Goal: Use online tool/utility: Utilize a website feature to perform a specific function

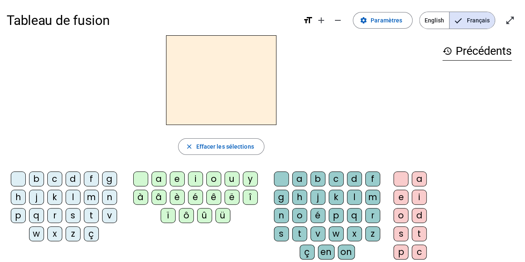
scroll to position [1, 0]
click at [511, 19] on mat-icon "open_in_full" at bounding box center [510, 21] width 10 height 10
click at [508, 24] on mat-icon "close_fullscreen" at bounding box center [510, 21] width 10 height 10
click at [91, 201] on div "m" at bounding box center [91, 197] width 15 height 15
click at [162, 178] on div "a" at bounding box center [158, 179] width 15 height 15
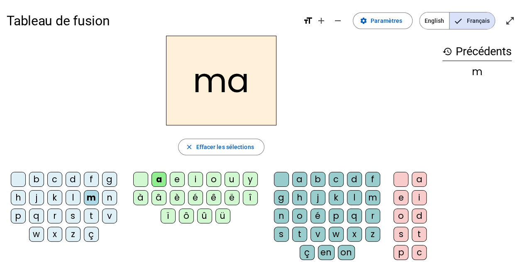
drag, startPoint x: 508, startPoint y: 24, endPoint x: 385, endPoint y: -34, distance: 136.1
click at [385, 0] on html "Tableau de fusion format_size add remove settings Paramètres English Français o…" at bounding box center [262, 130] width 525 height 262
click at [215, 149] on span "Effacer les sélections" at bounding box center [225, 147] width 58 height 10
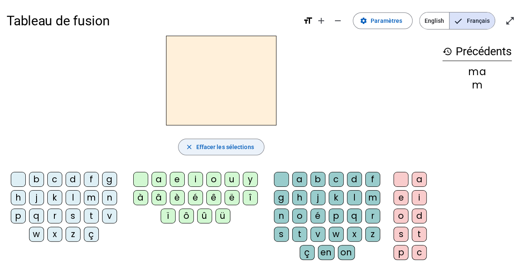
click at [94, 220] on div "t" at bounding box center [91, 215] width 15 height 15
click at [164, 176] on div "a" at bounding box center [158, 179] width 15 height 15
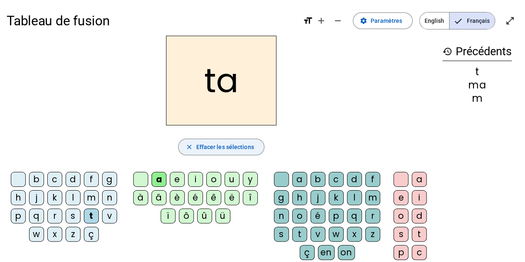
click at [237, 148] on span "Effacer les sélections" at bounding box center [225, 147] width 58 height 10
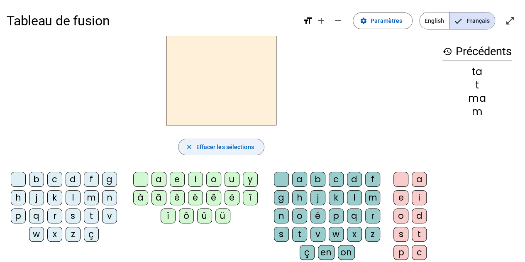
click at [74, 198] on div "l" at bounding box center [73, 197] width 15 height 15
click at [163, 180] on div "a" at bounding box center [158, 179] width 15 height 15
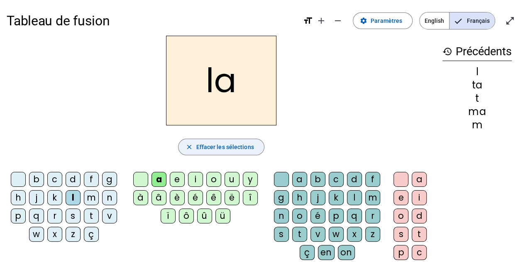
click at [216, 141] on span "button" at bounding box center [220, 147] width 85 height 20
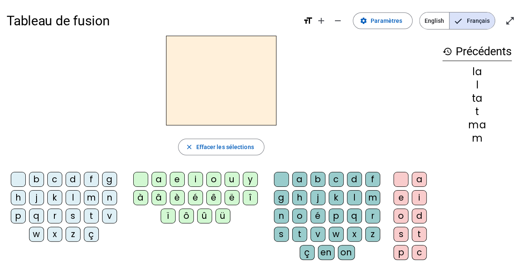
click at [76, 202] on div "l" at bounding box center [73, 197] width 15 height 15
click at [164, 185] on div "a" at bounding box center [158, 179] width 15 height 15
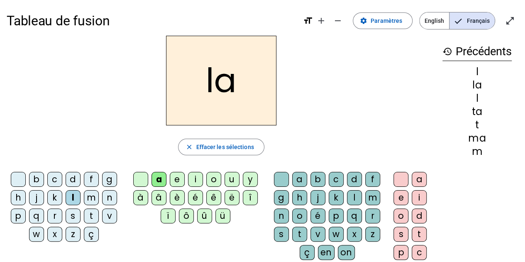
click at [282, 235] on div "s" at bounding box center [281, 234] width 15 height 15
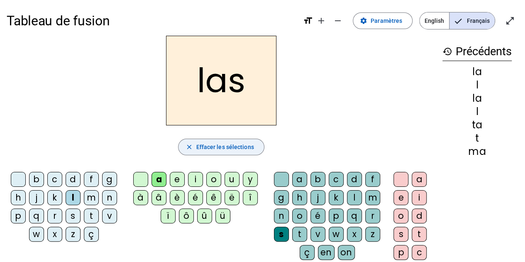
click at [229, 142] on span "Effacer les sélections" at bounding box center [225, 147] width 58 height 10
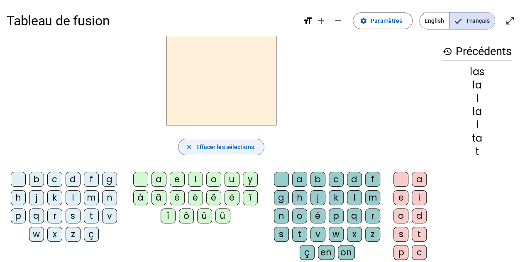
click at [25, 219] on div "p" at bounding box center [18, 215] width 15 height 15
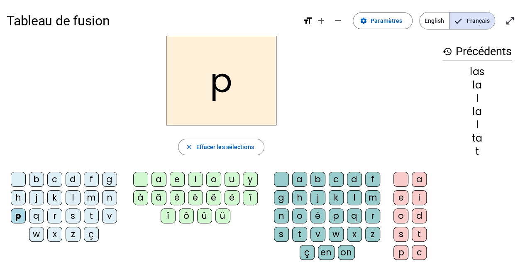
click at [163, 184] on div "a" at bounding box center [158, 179] width 15 height 15
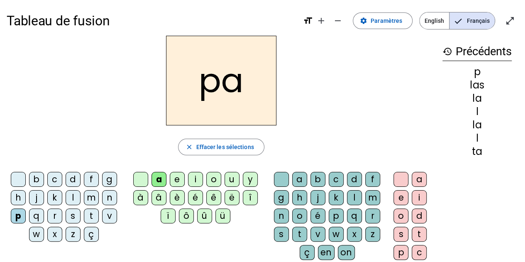
click at [283, 231] on div "s" at bounding box center [281, 234] width 15 height 15
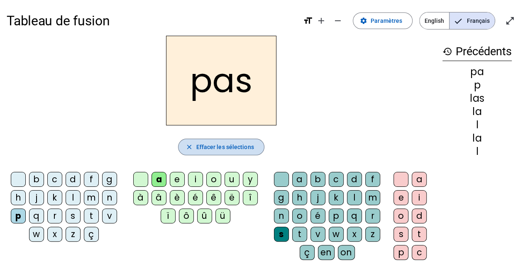
click at [241, 142] on span "Effacer les sélections" at bounding box center [225, 147] width 58 height 10
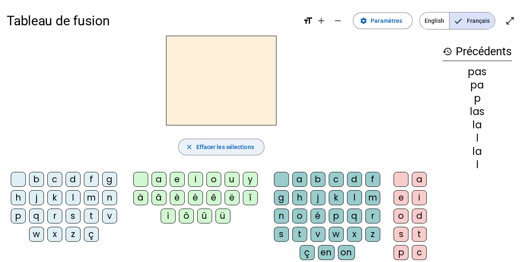
click at [97, 217] on div "t" at bounding box center [91, 215] width 15 height 15
click at [163, 179] on div "a" at bounding box center [158, 179] width 15 height 15
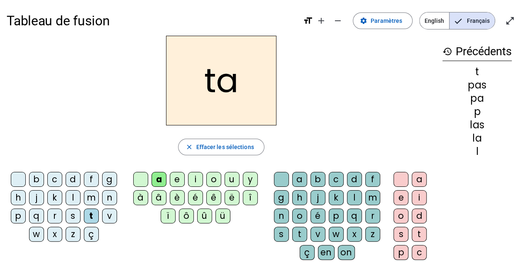
click at [280, 235] on div "s" at bounding box center [281, 234] width 15 height 15
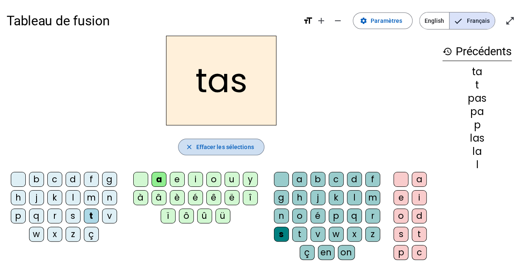
click at [224, 147] on span "Effacer les sélections" at bounding box center [225, 147] width 58 height 10
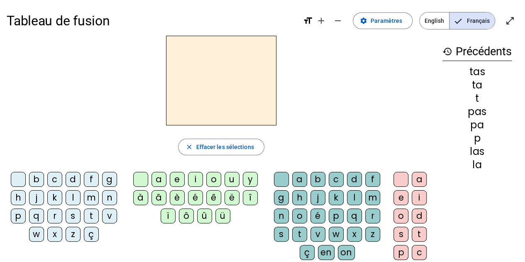
click at [94, 218] on div "t" at bounding box center [91, 215] width 15 height 15
click at [161, 179] on div "a" at bounding box center [158, 179] width 15 height 15
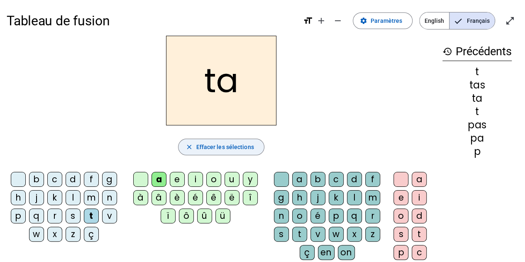
click at [242, 145] on span "Effacer les sélections" at bounding box center [225, 147] width 58 height 10
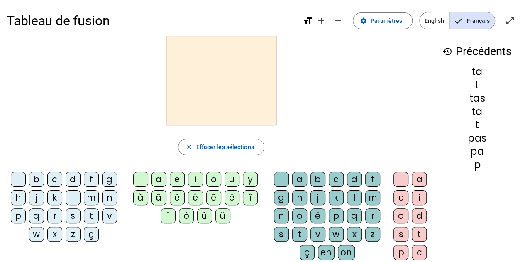
click at [77, 217] on div "s" at bounding box center [73, 215] width 15 height 15
click at [162, 183] on div "a" at bounding box center [158, 179] width 15 height 15
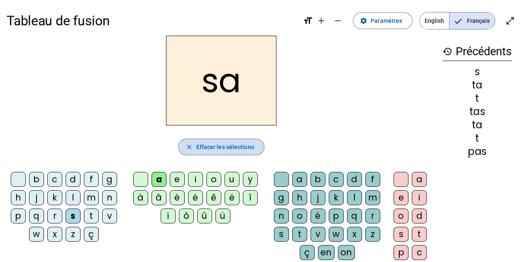
click at [241, 142] on span "Effacer les sélections" at bounding box center [225, 147] width 58 height 10
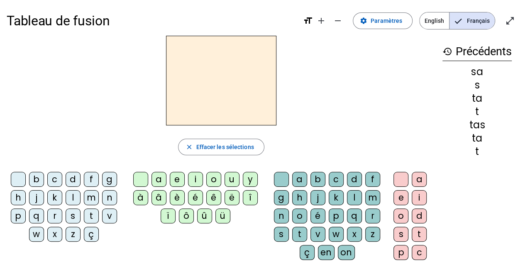
click at [77, 214] on div "s" at bounding box center [73, 215] width 15 height 15
click at [163, 179] on div "a" at bounding box center [158, 179] width 15 height 15
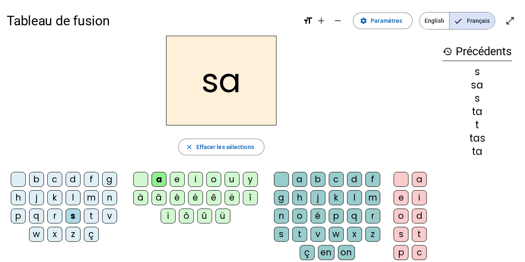
click at [354, 197] on div "l" at bounding box center [354, 197] width 15 height 15
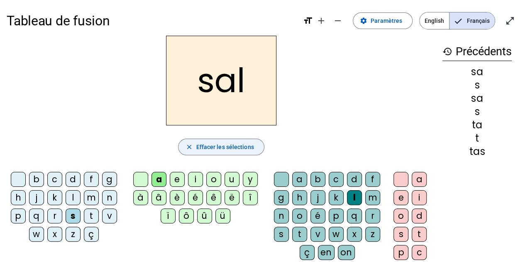
click at [232, 146] on span "Effacer les sélections" at bounding box center [225, 147] width 58 height 10
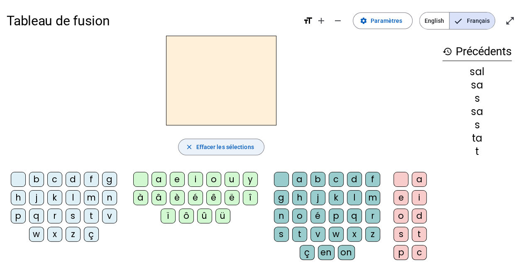
click at [96, 195] on div "m" at bounding box center [91, 197] width 15 height 15
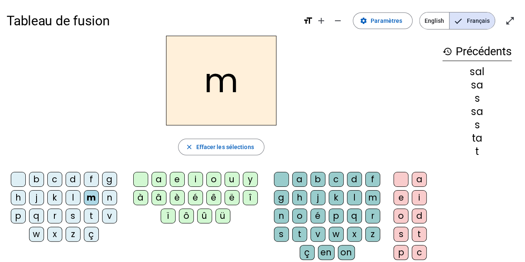
click at [160, 178] on div "a" at bounding box center [158, 179] width 15 height 15
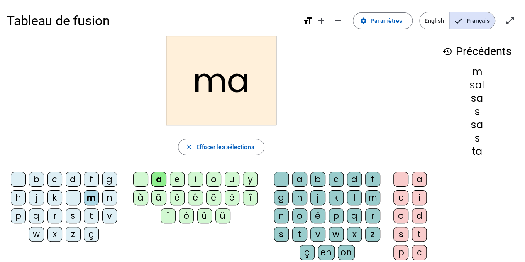
click at [350, 194] on div "l" at bounding box center [354, 197] width 15 height 15
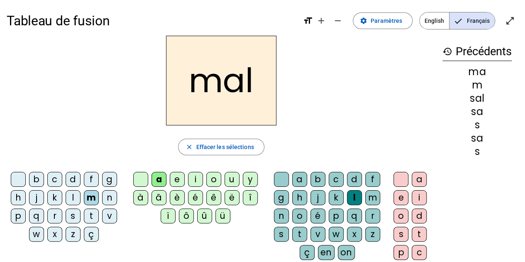
click at [201, 84] on h2 "mal" at bounding box center [221, 81] width 110 height 90
drag, startPoint x: 224, startPoint y: 81, endPoint x: 180, endPoint y: 79, distance: 43.6
click at [180, 79] on h2 "mal" at bounding box center [221, 81] width 110 height 90
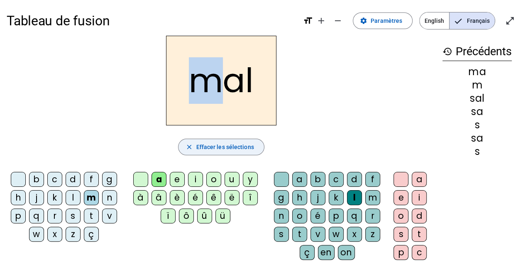
click at [221, 151] on span "Effacer les sélections" at bounding box center [225, 147] width 58 height 10
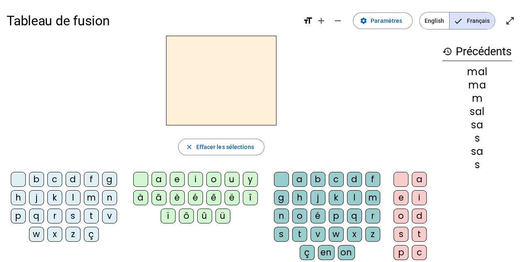
click at [43, 183] on div "b" at bounding box center [36, 179] width 15 height 15
click at [166, 181] on div "a" at bounding box center [158, 179] width 15 height 15
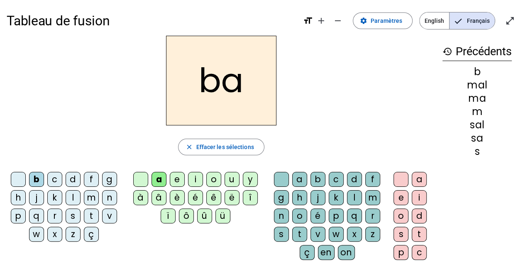
click at [352, 196] on div "l" at bounding box center [354, 197] width 15 height 15
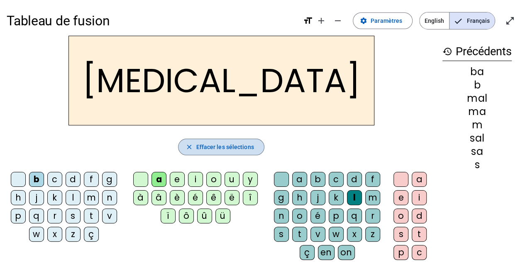
click at [241, 145] on span "Effacer les sélections" at bounding box center [225, 147] width 58 height 10
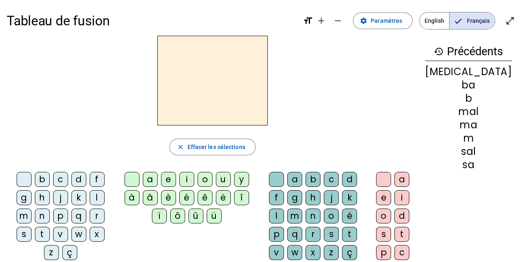
click at [41, 183] on div "b" at bounding box center [42, 179] width 15 height 15
click at [158, 175] on div "a" at bounding box center [150, 179] width 15 height 15
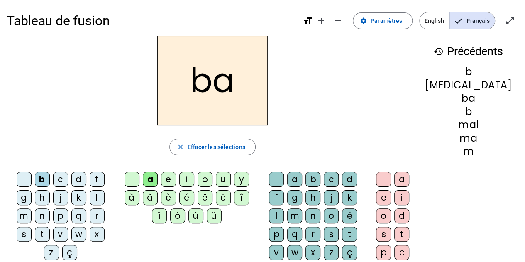
click at [324, 232] on div "s" at bounding box center [331, 234] width 15 height 15
